Goal: Answer question/provide support: Ask a question

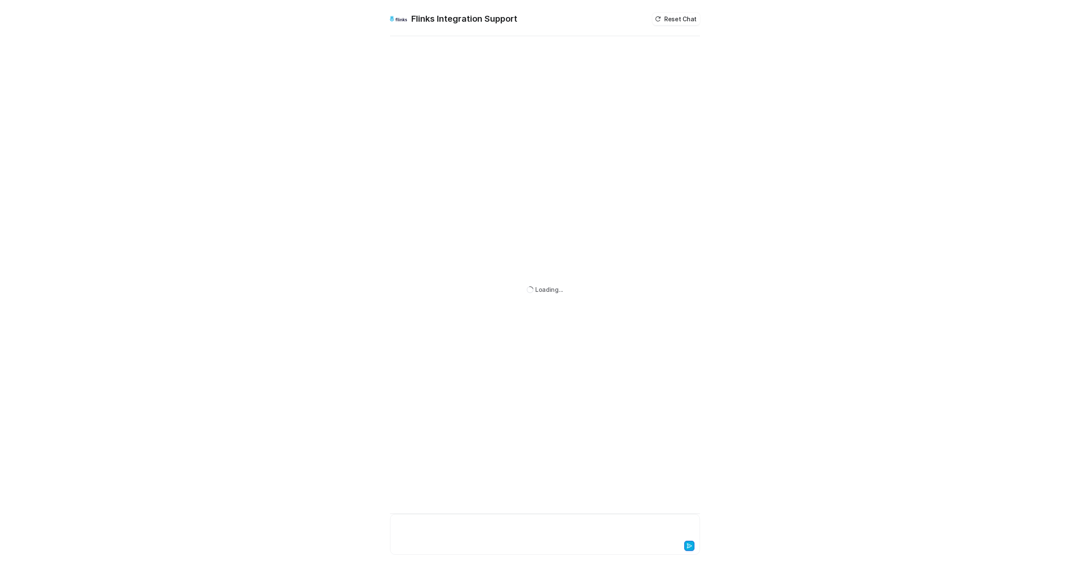
drag, startPoint x: 472, startPoint y: 531, endPoint x: 465, endPoint y: 523, distance: 11.2
click at [471, 531] on div at bounding box center [545, 530] width 306 height 20
paste div
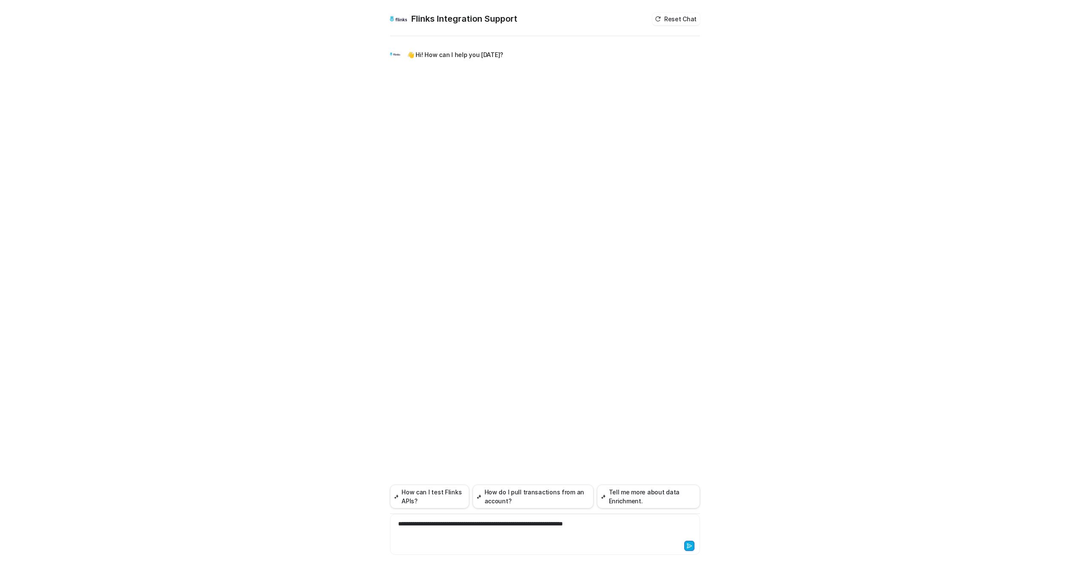
click at [691, 544] on icon at bounding box center [689, 546] width 6 height 6
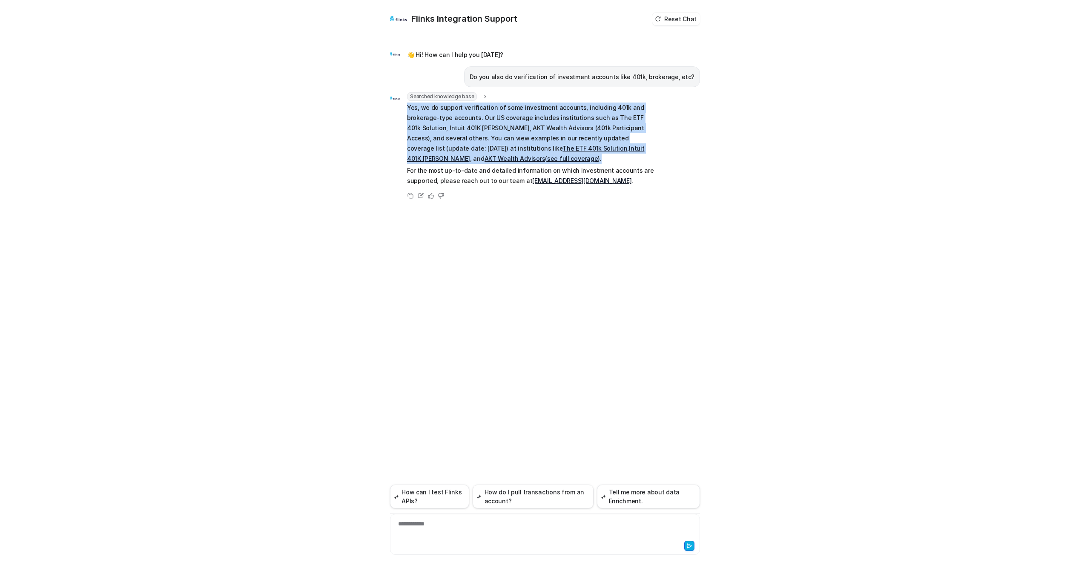
drag, startPoint x: 407, startPoint y: 108, endPoint x: 496, endPoint y: 158, distance: 101.2
click at [496, 158] on p "Yes, we do support verification of some investment accounts, including 401k and…" at bounding box center [531, 133] width 249 height 61
copy p "Yes, we do support verification of some investment accounts, including 401k and…"
